Goal: Information Seeking & Learning: Find specific fact

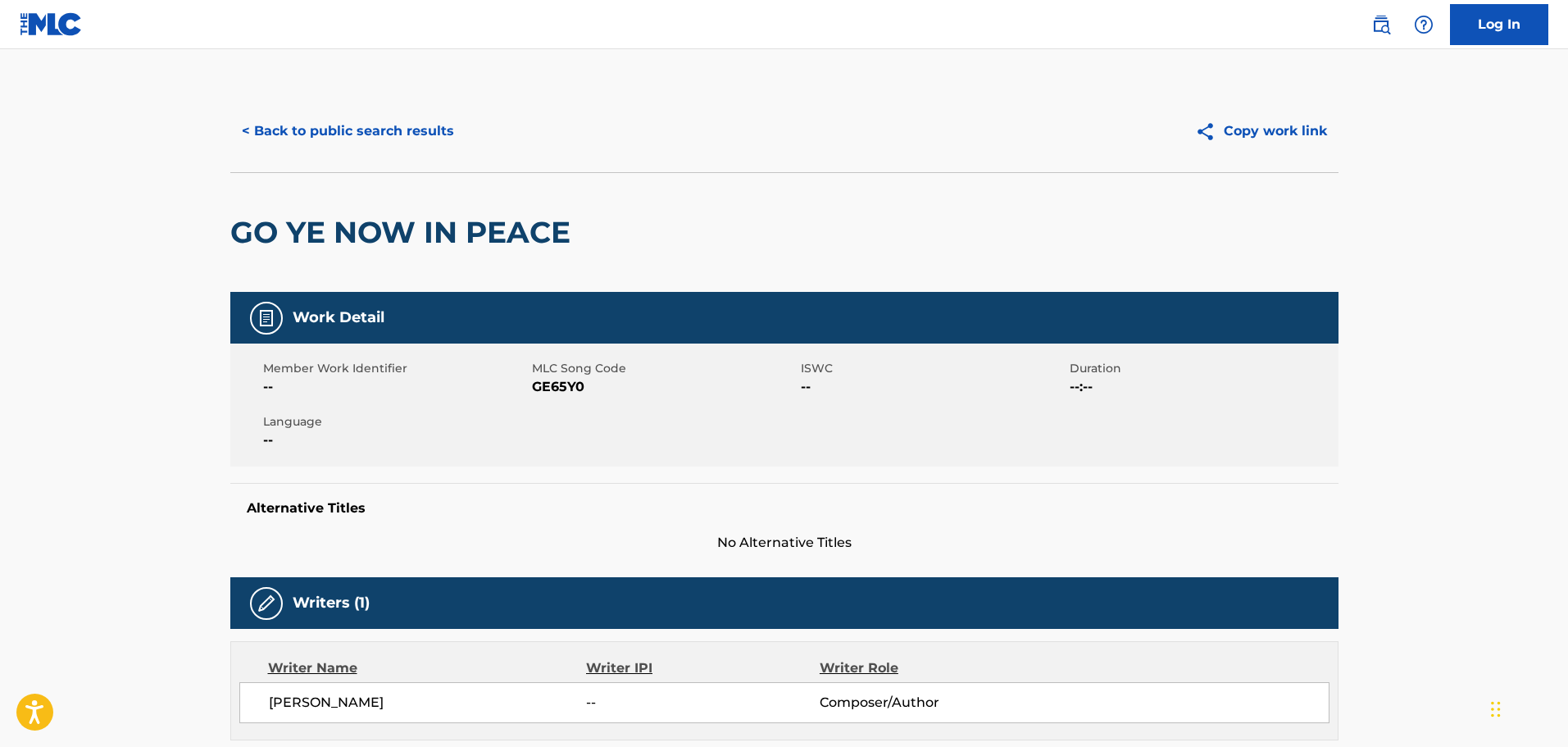
click at [372, 131] on button "< Back to public search results" at bounding box center [348, 131] width 235 height 41
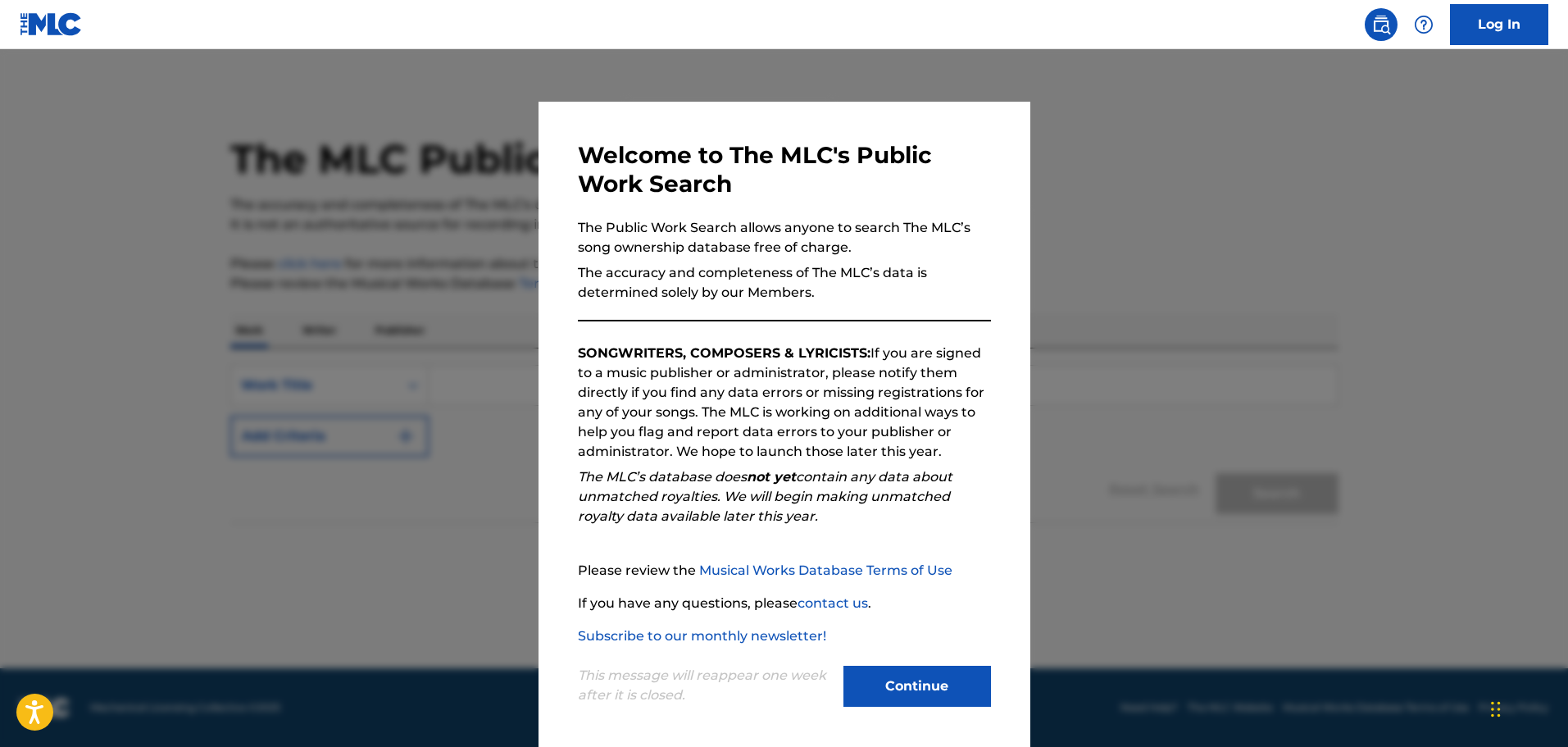
click at [931, 690] on button "Continue" at bounding box center [917, 685] width 147 height 41
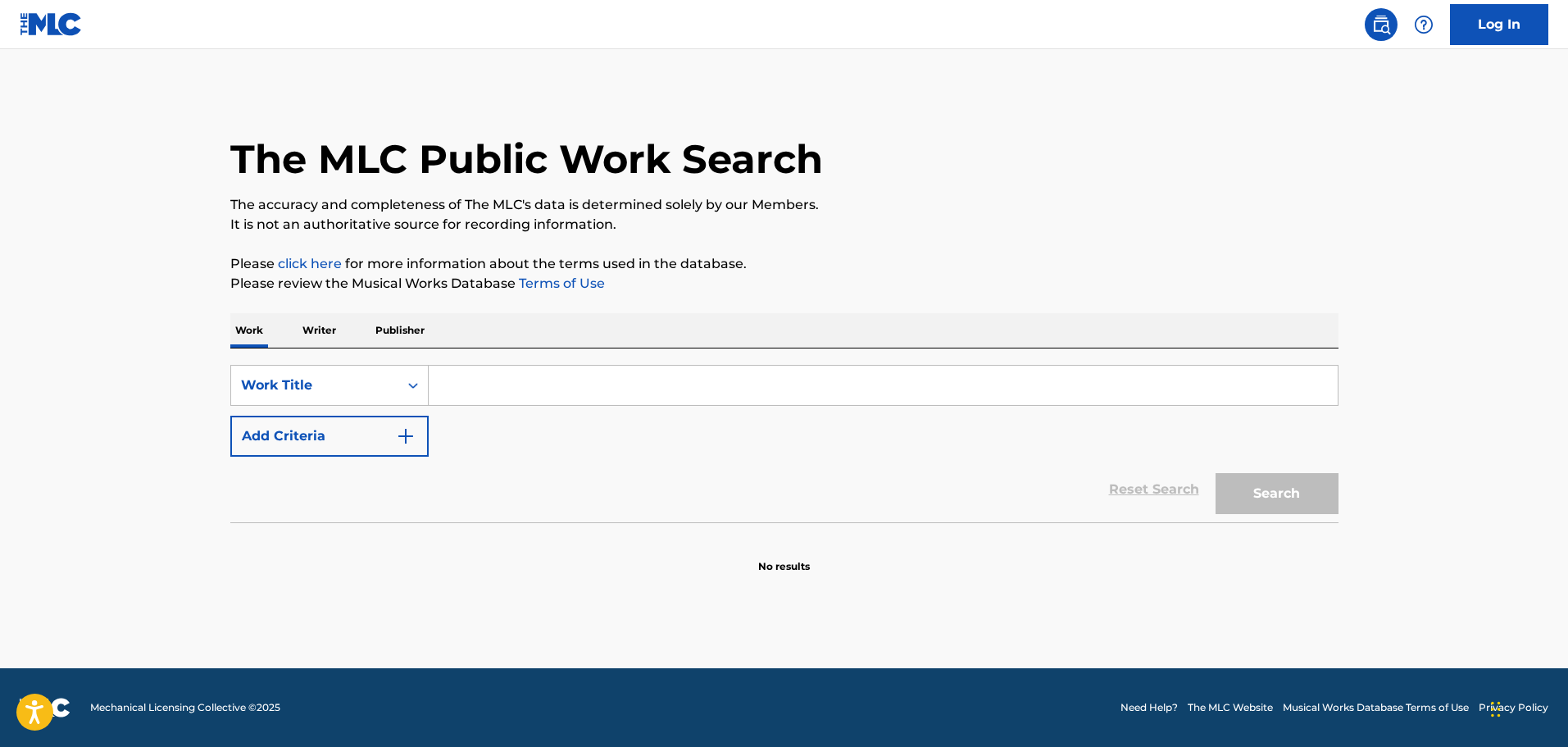
click at [452, 385] on input "Search Form" at bounding box center [884, 384] width 909 height 39
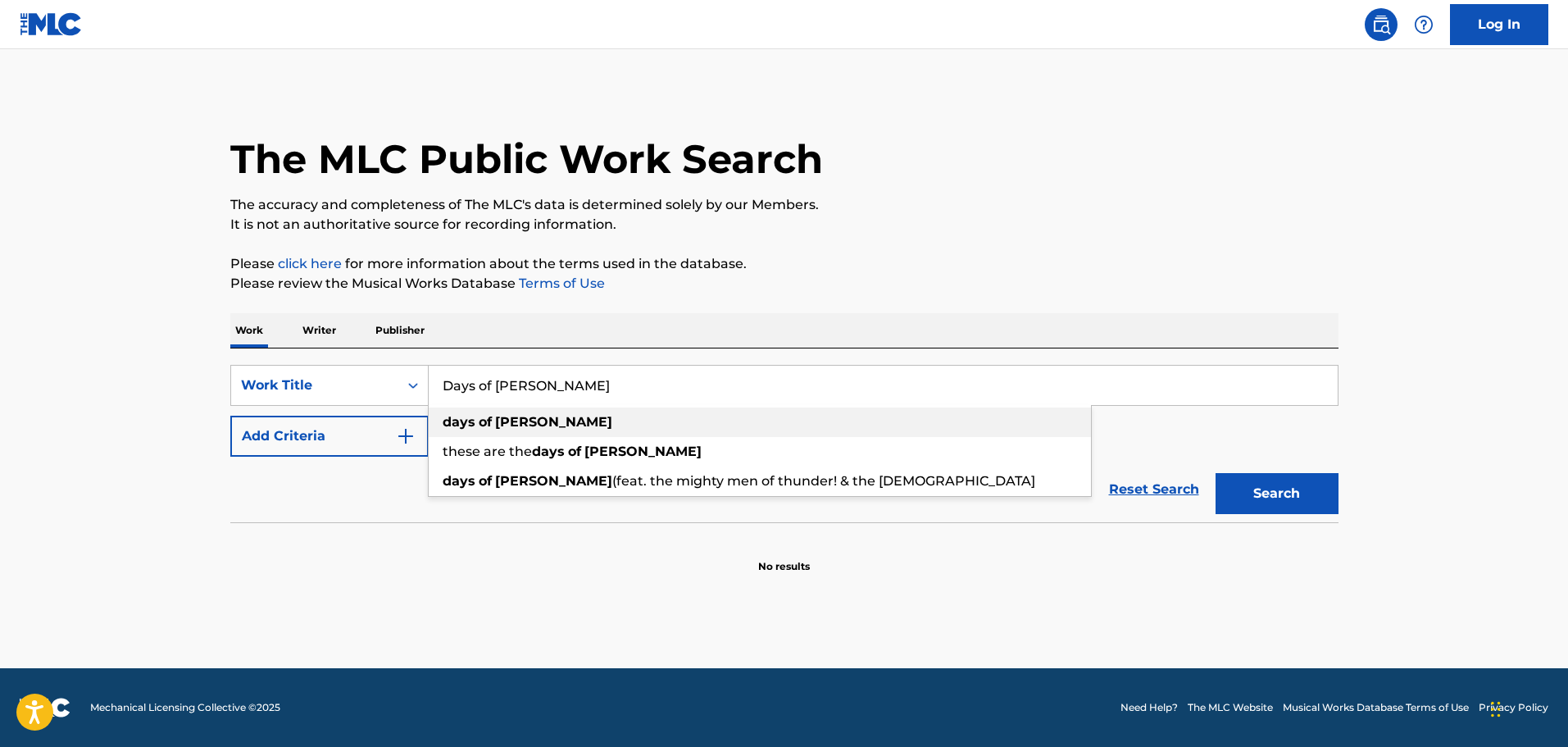
click at [481, 424] on strong "of" at bounding box center [485, 421] width 13 height 15
type input "days of [PERSON_NAME]"
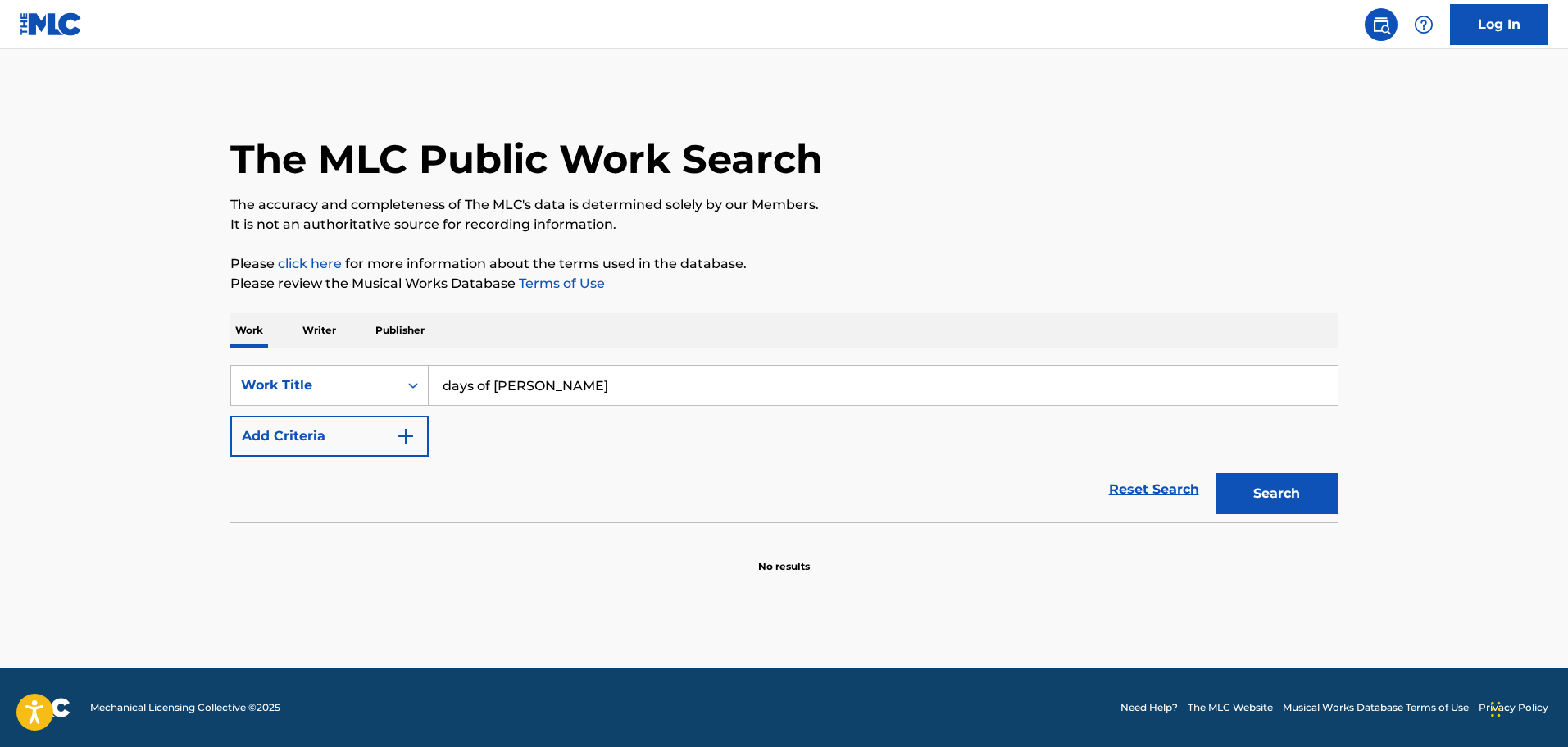
click at [1291, 497] on button "Search" at bounding box center [1278, 493] width 123 height 41
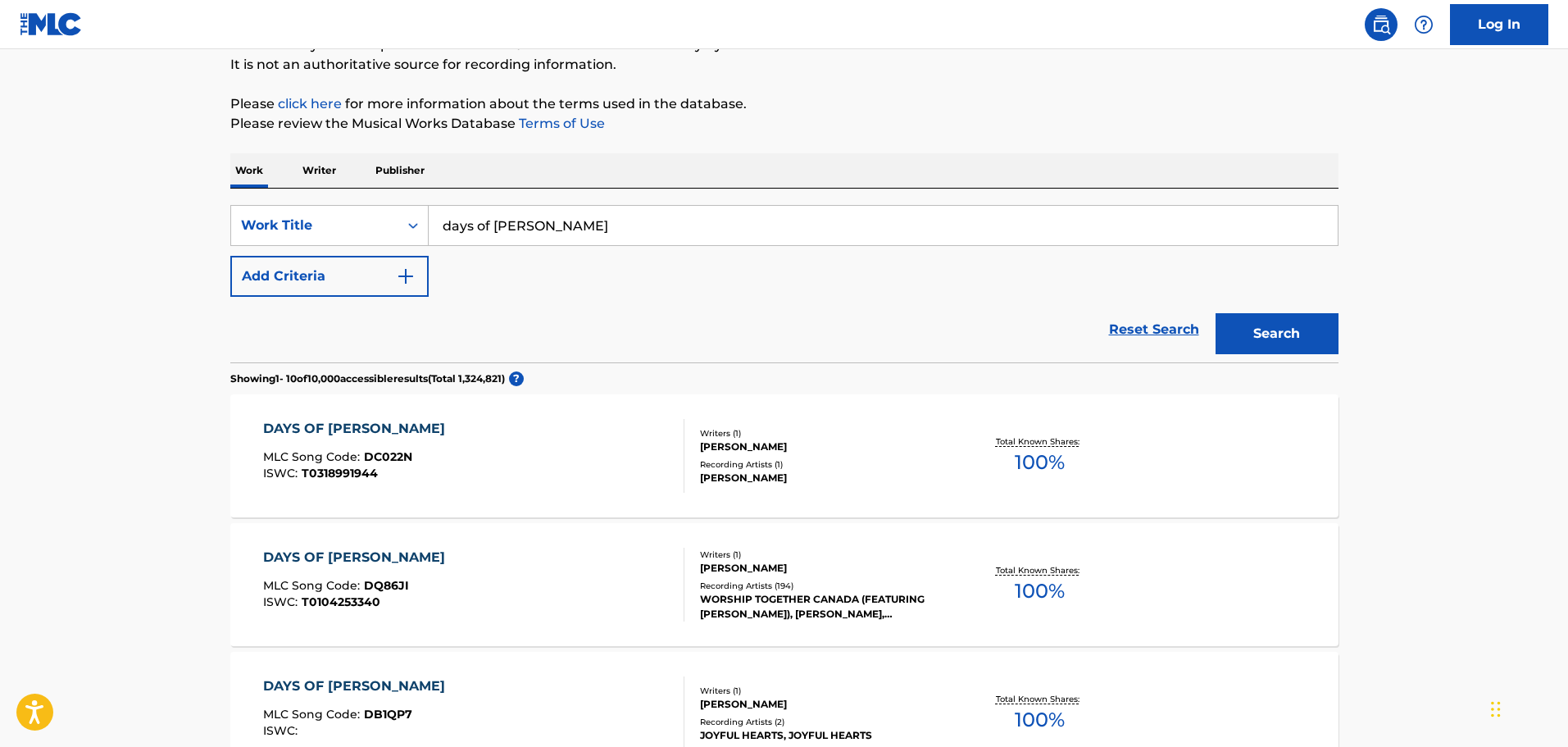
scroll to position [164, 0]
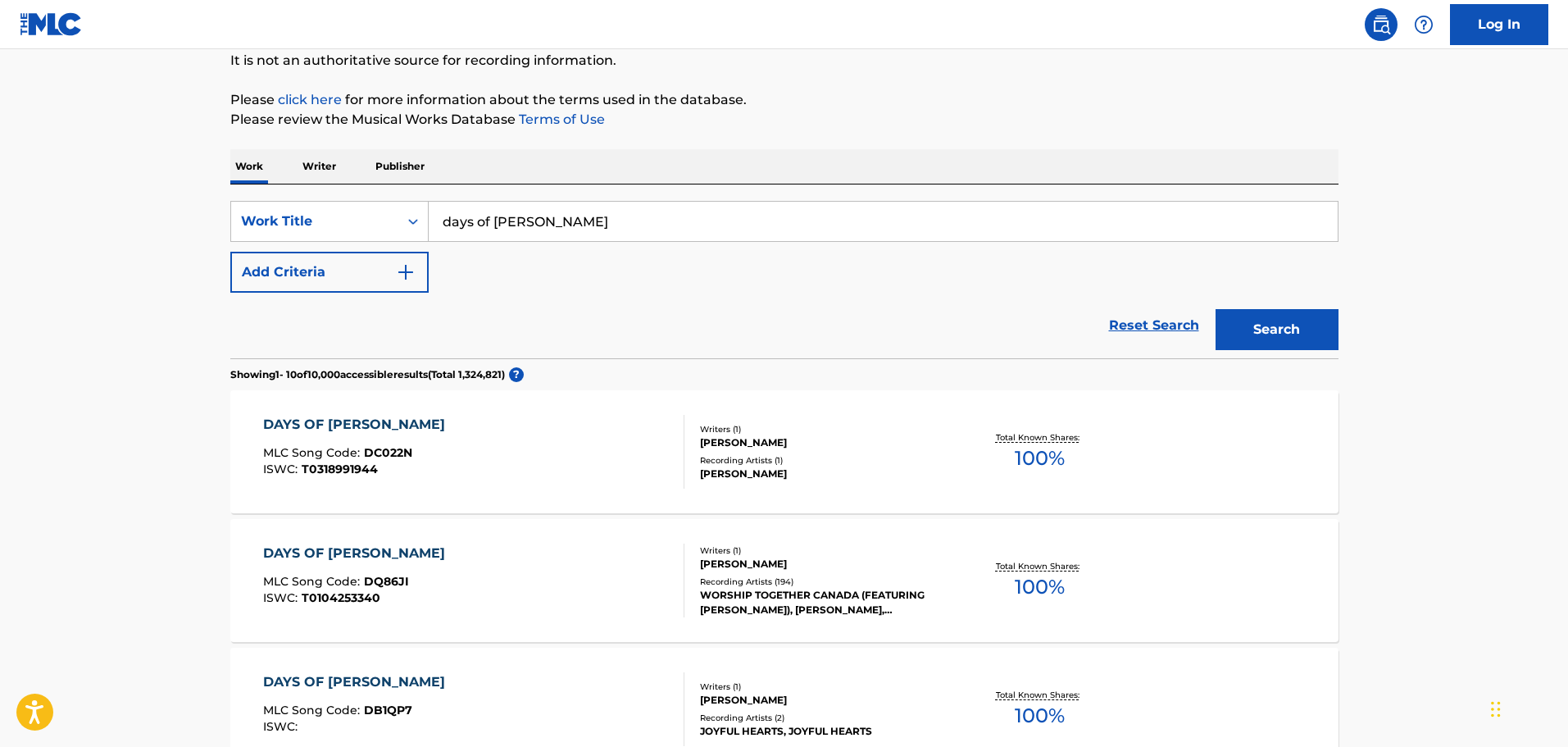
click at [347, 553] on div "DAYS OF [PERSON_NAME]" at bounding box center [358, 553] width 190 height 20
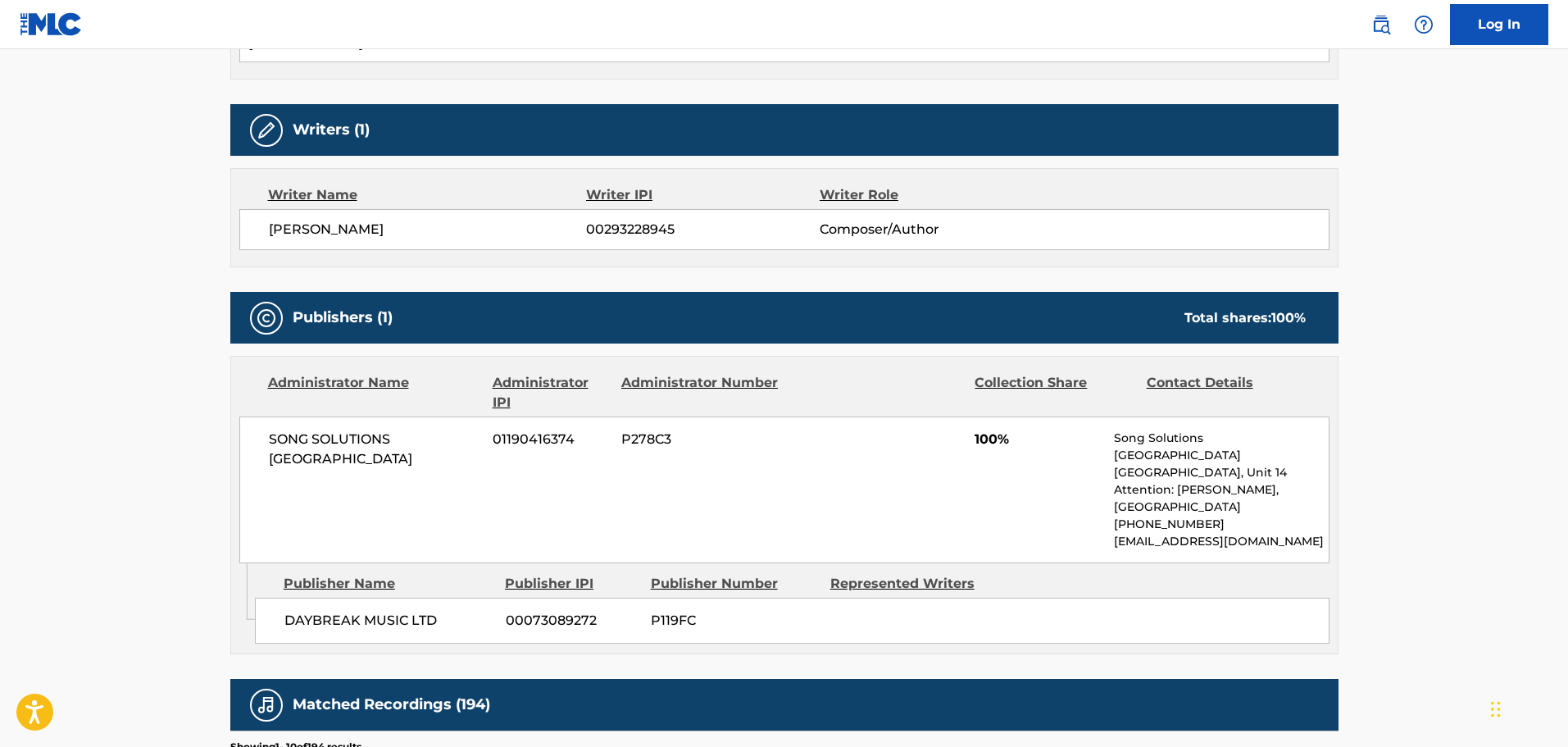
scroll to position [574, 0]
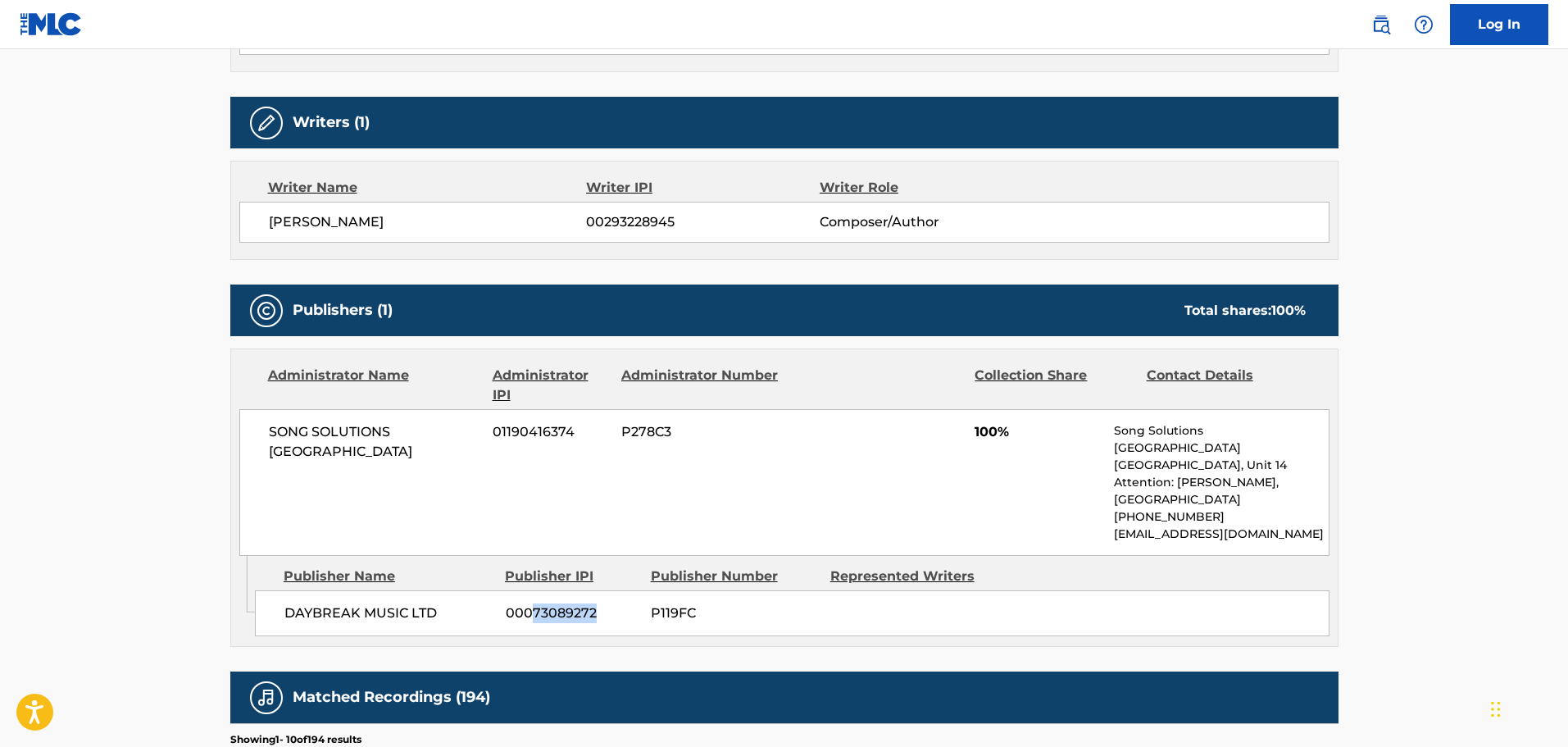
drag, startPoint x: 530, startPoint y: 600, endPoint x: 594, endPoint y: 596, distance: 64.1
click at [594, 604] on span "00073089272" at bounding box center [572, 613] width 133 height 20
copy span "73089272"
drag, startPoint x: 654, startPoint y: 595, endPoint x: 701, endPoint y: 599, distance: 47.2
click at [701, 604] on span "P119FC" at bounding box center [735, 613] width 167 height 20
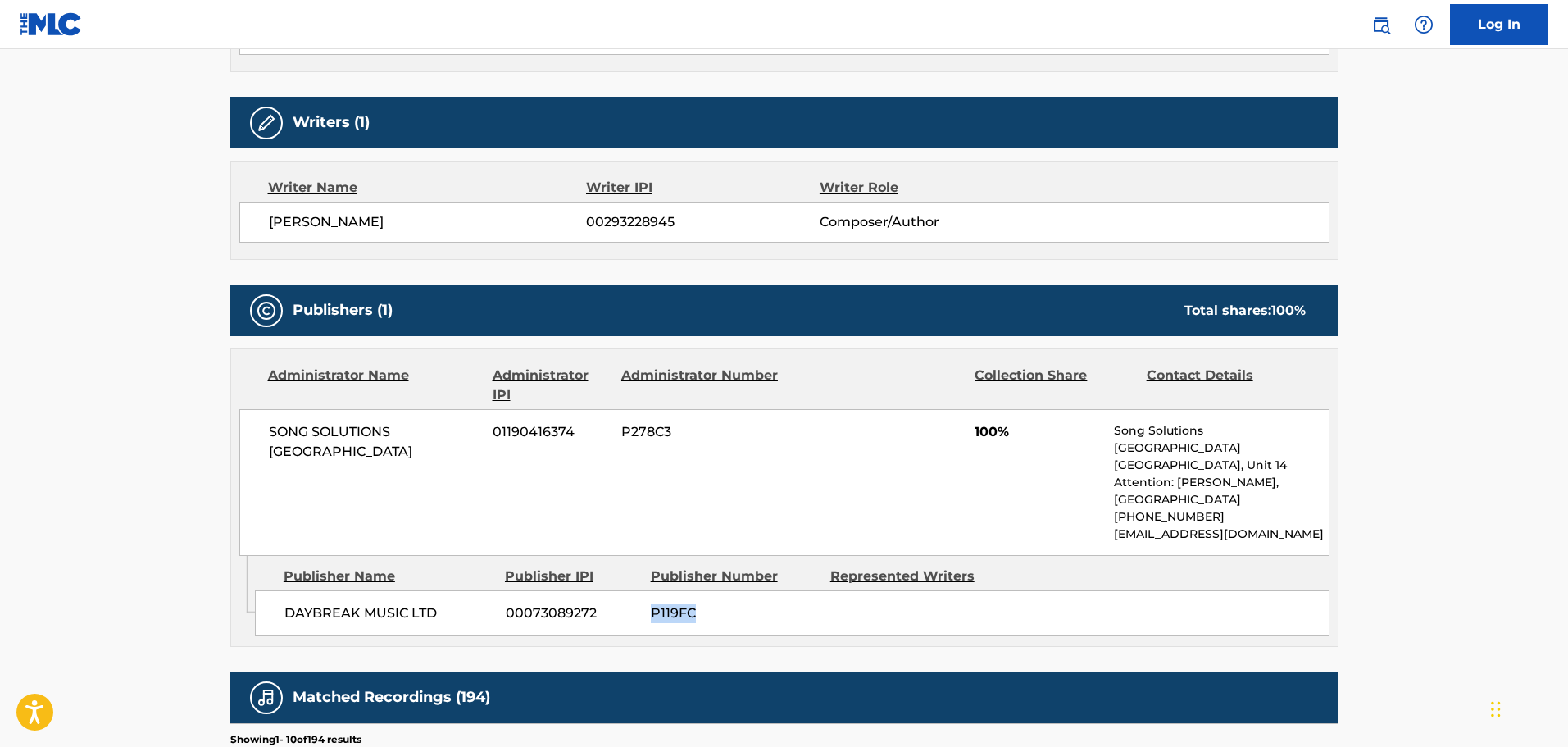
copy span "P119FC"
drag, startPoint x: 502, startPoint y: 431, endPoint x: 570, endPoint y: 430, distance: 68.0
click at [570, 430] on span "01190416374" at bounding box center [551, 432] width 117 height 20
copy span "1190416374"
drag, startPoint x: 623, startPoint y: 435, endPoint x: 674, endPoint y: 437, distance: 51.0
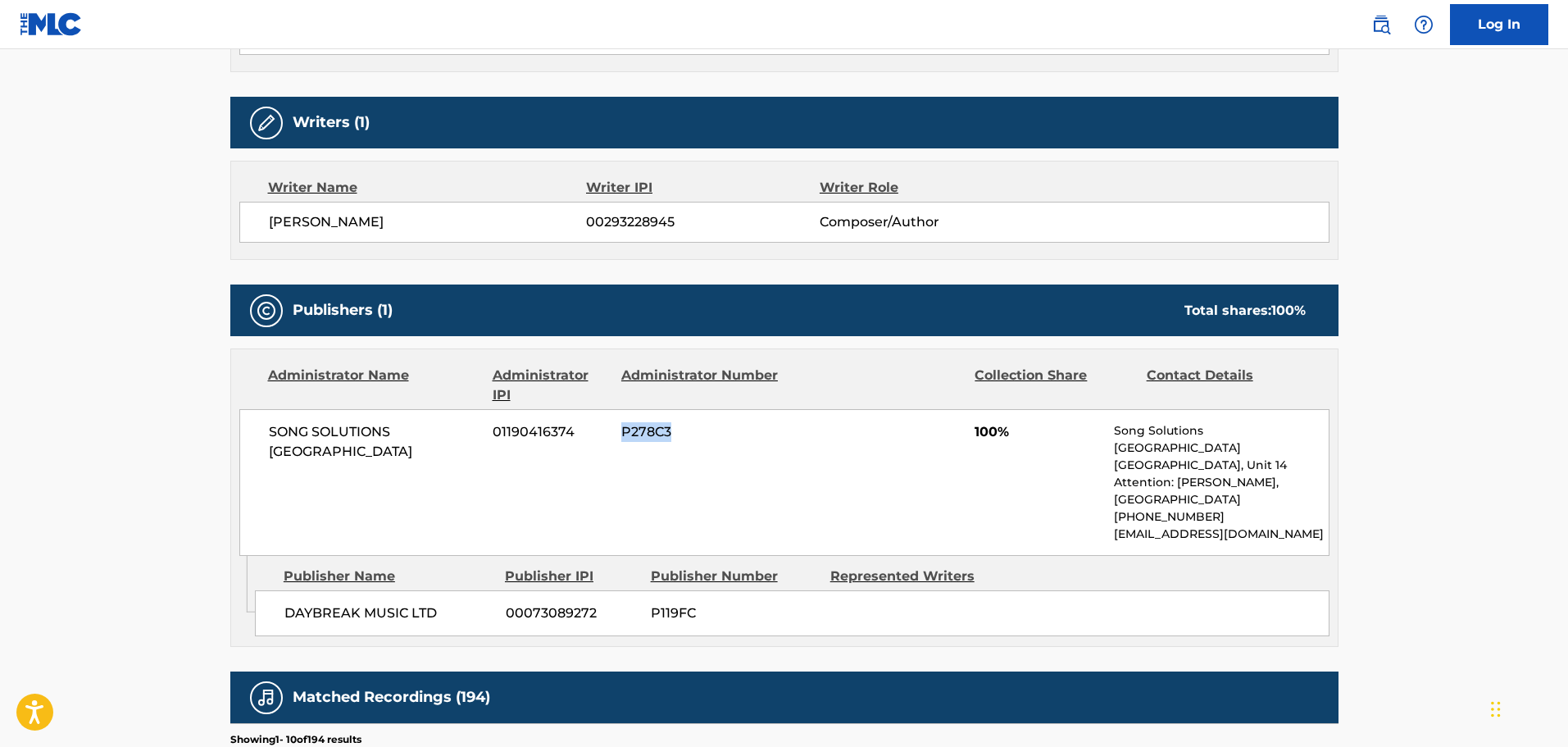
click at [674, 437] on span "P278C3" at bounding box center [701, 432] width 159 height 20
copy span "P278C3"
